Goal: Task Accomplishment & Management: Manage account settings

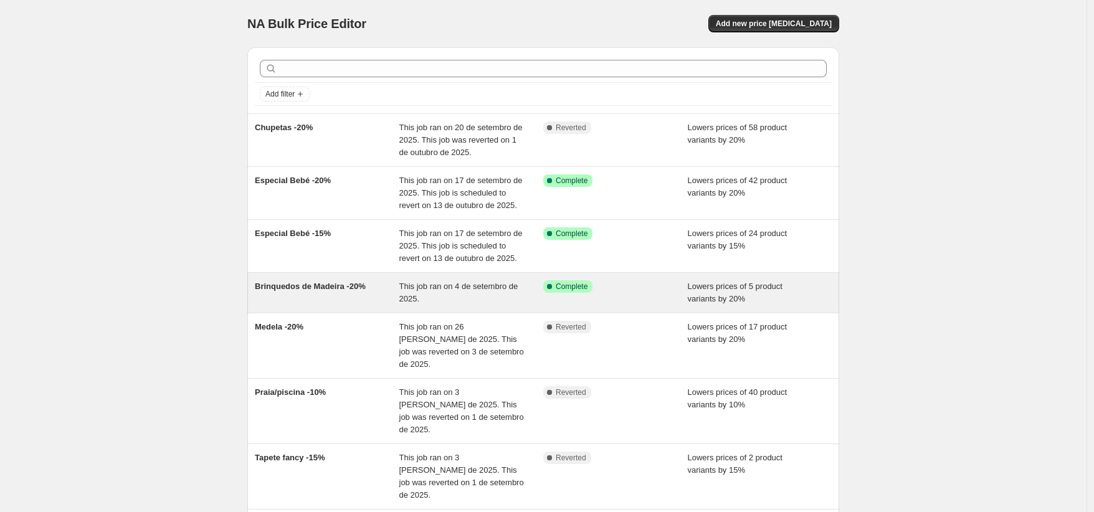
scroll to position [1, 0]
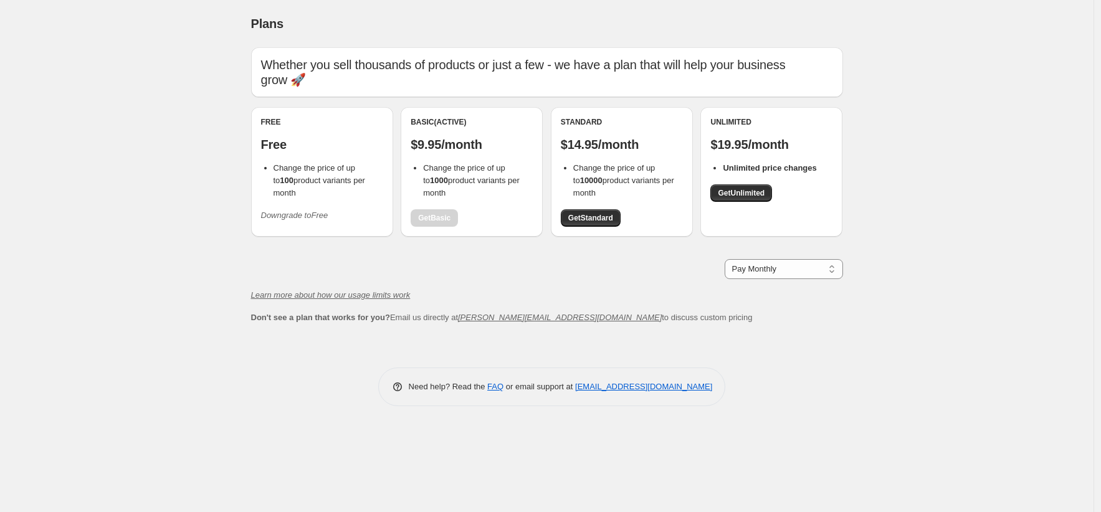
click at [292, 211] on icon "Downgrade to Free" at bounding box center [294, 215] width 67 height 9
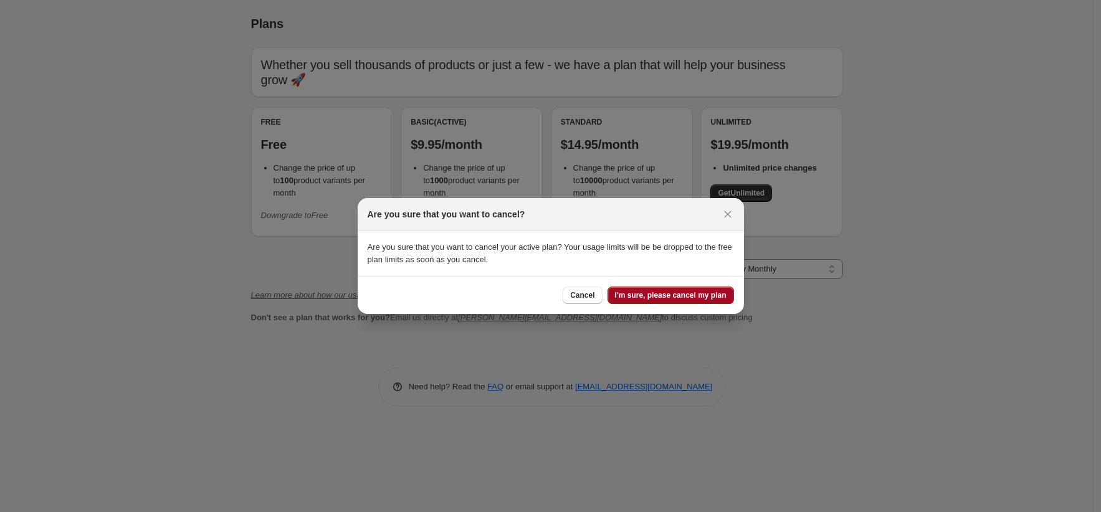
click at [683, 301] on button "I'm sure, please cancel my plan" at bounding box center [670, 295] width 126 height 17
